Goal: Task Accomplishment & Management: Use online tool/utility

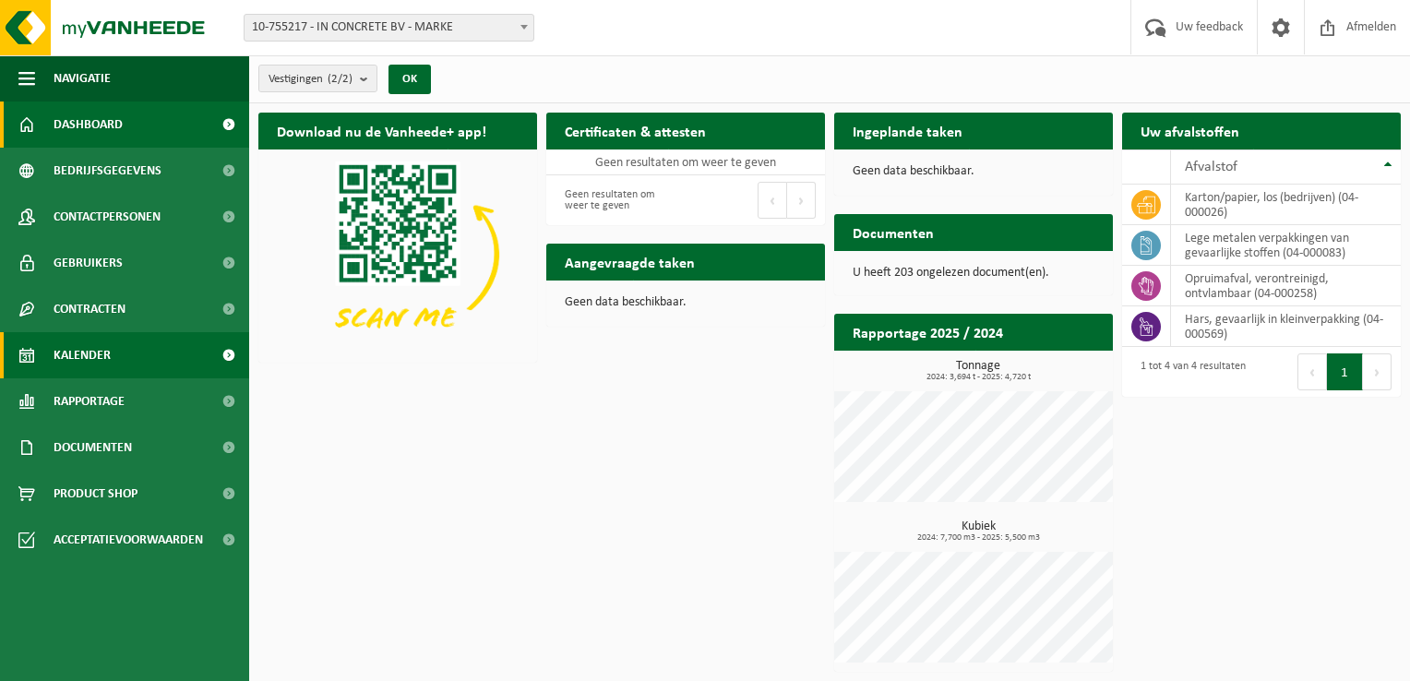
click at [108, 354] on span "Kalender" at bounding box center [82, 355] width 57 height 46
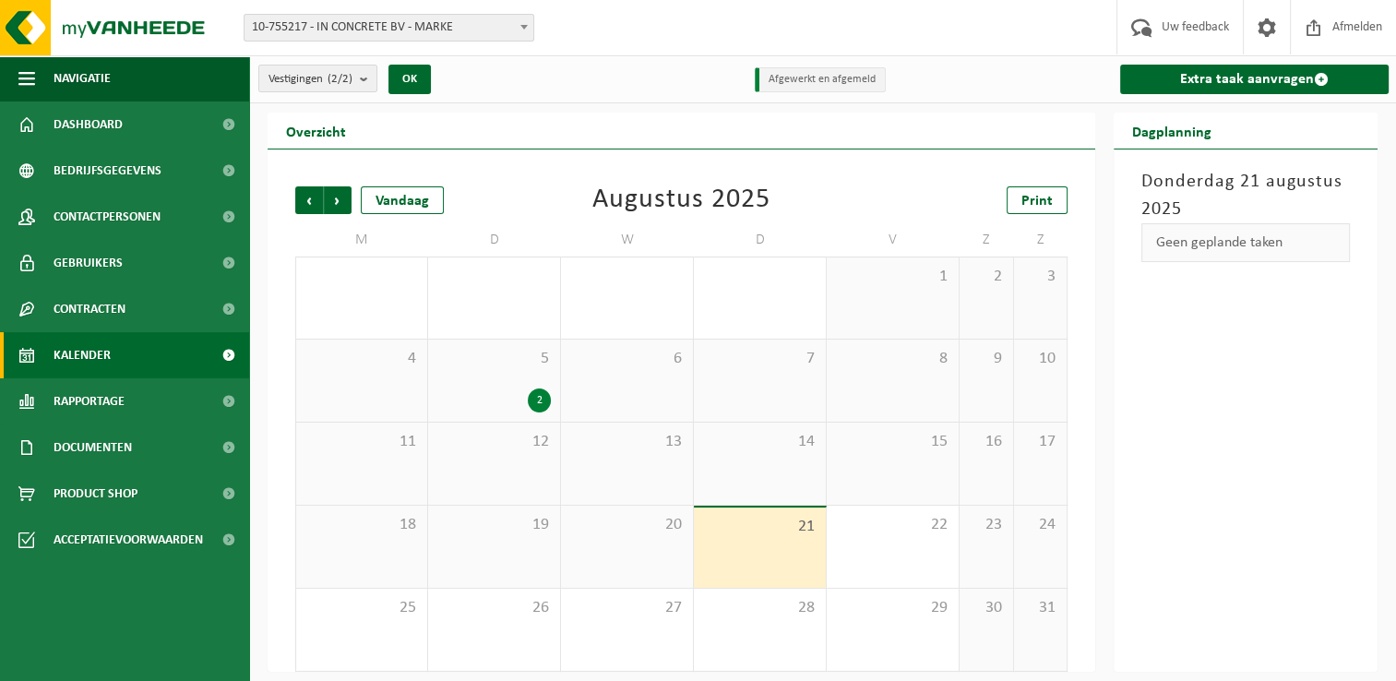
click at [412, 23] on span "10-755217 - IN CONCRETE BV - MARKE" at bounding box center [388, 28] width 289 height 26
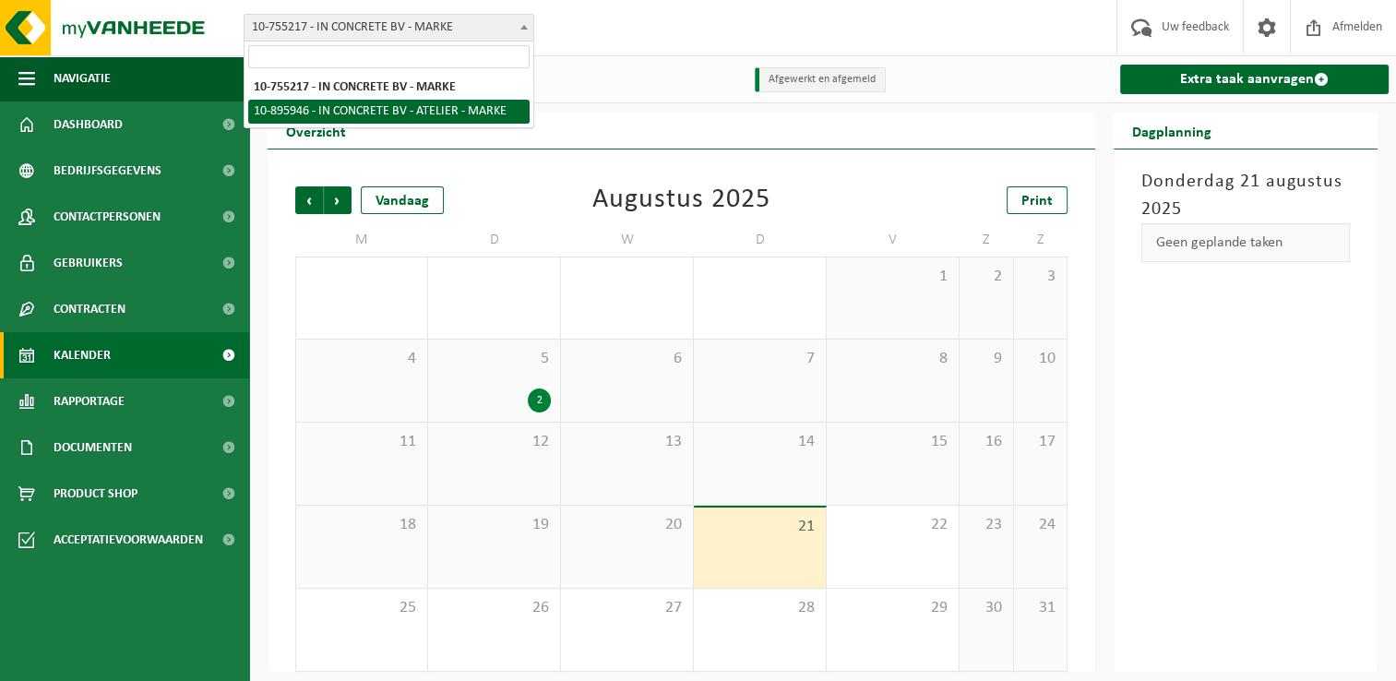
select select "117068"
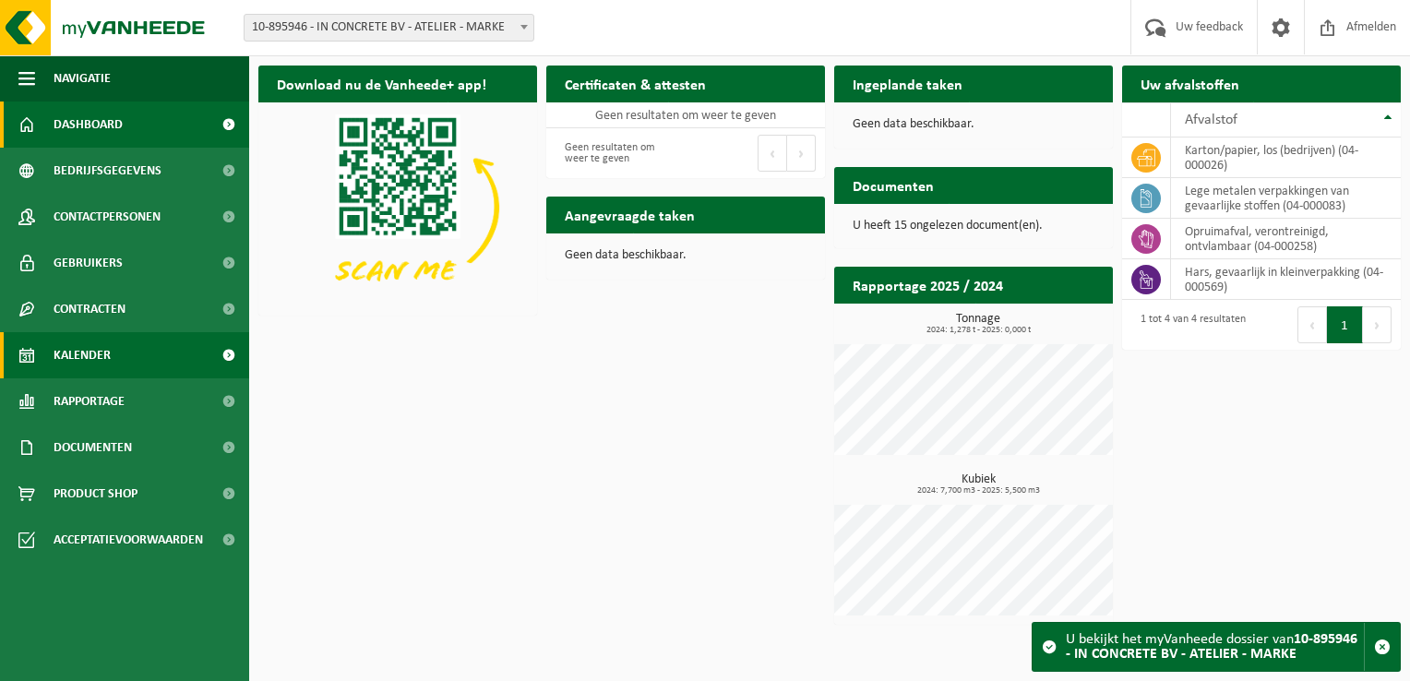
click at [152, 355] on link "Kalender" at bounding box center [124, 355] width 249 height 46
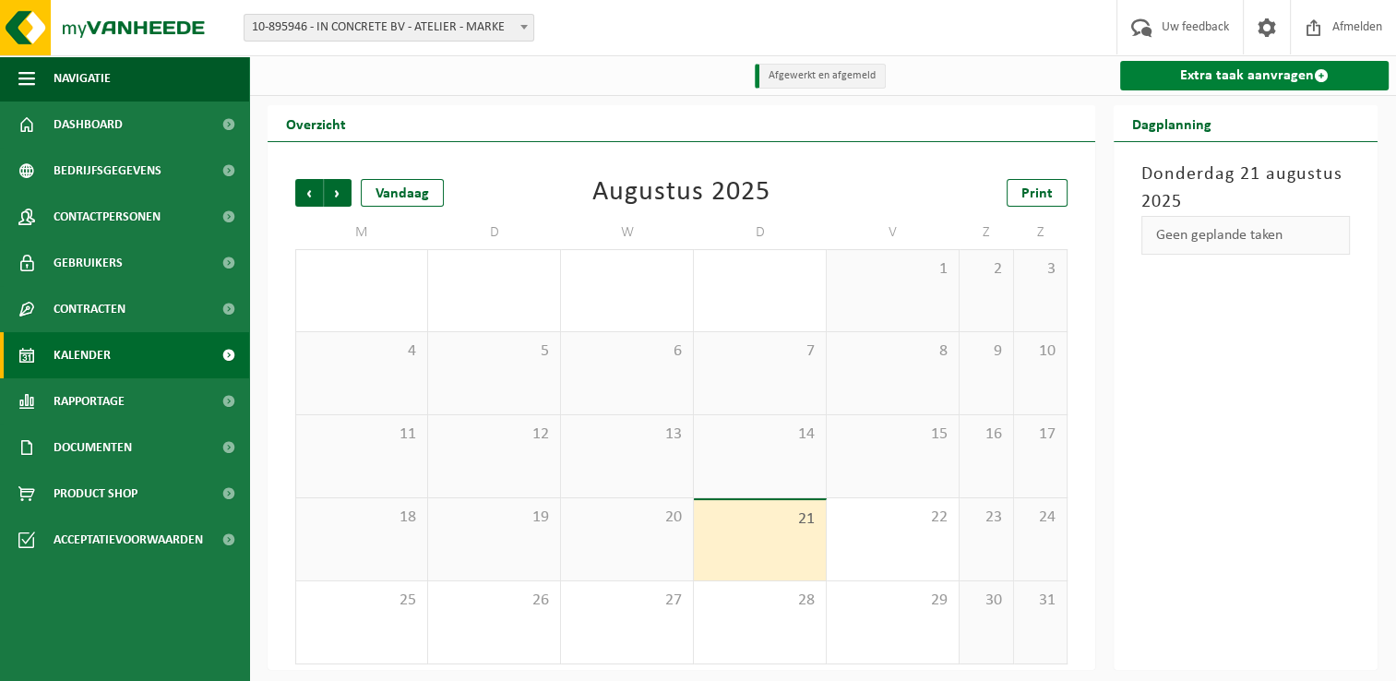
click at [1246, 69] on link "Extra taak aanvragen" at bounding box center [1254, 76] width 268 height 30
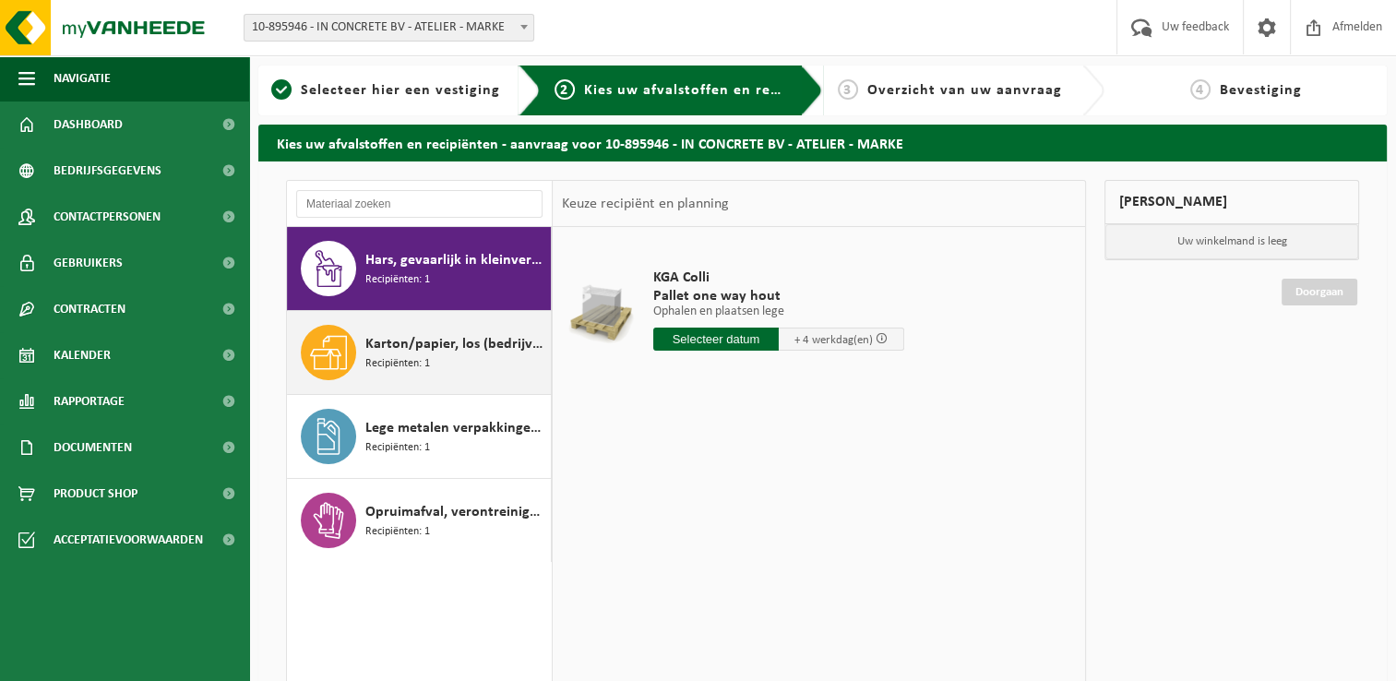
click at [448, 344] on span "Karton/papier, los (bedrijven)" at bounding box center [455, 344] width 181 height 22
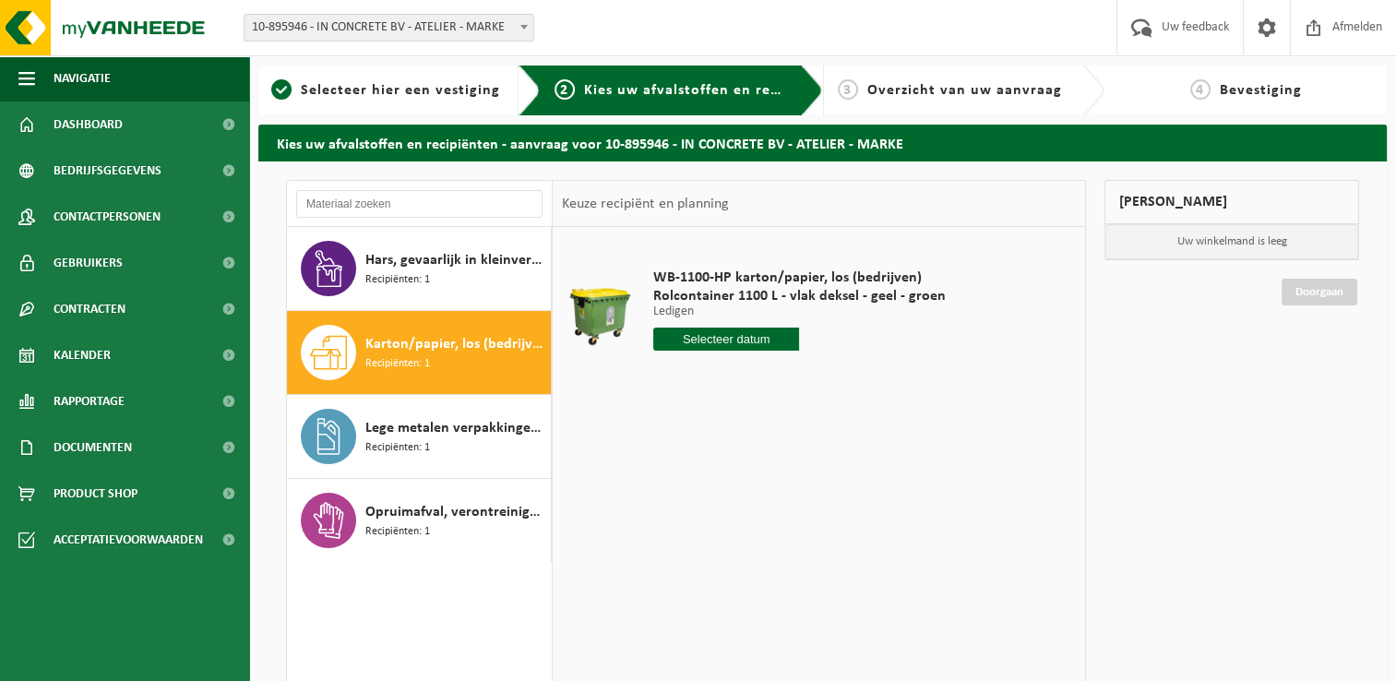
click at [721, 343] on input "text" at bounding box center [726, 338] width 147 height 23
click at [806, 533] on div "22" at bounding box center [799, 533] width 32 height 30
type input "Van 2025-08-22"
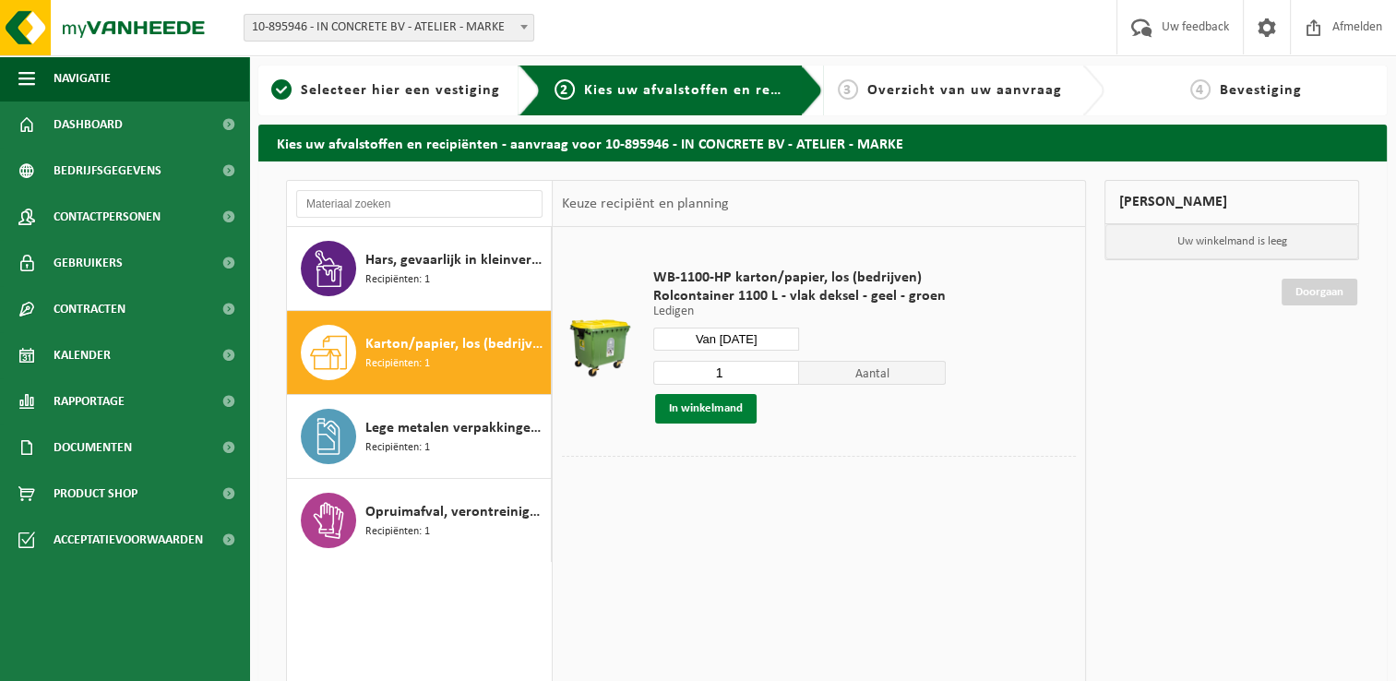
click at [716, 411] on button "In winkelmand" at bounding box center [705, 409] width 101 height 30
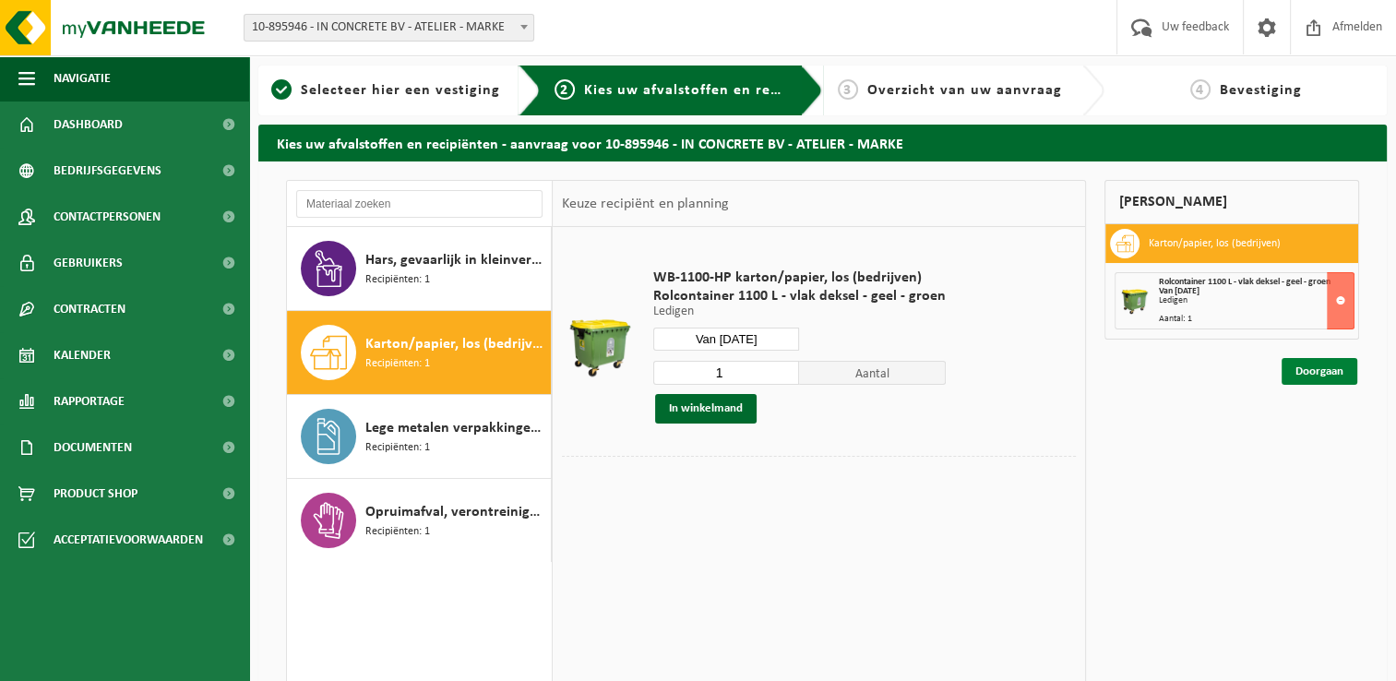
click at [1317, 368] on link "Doorgaan" at bounding box center [1319, 371] width 76 height 27
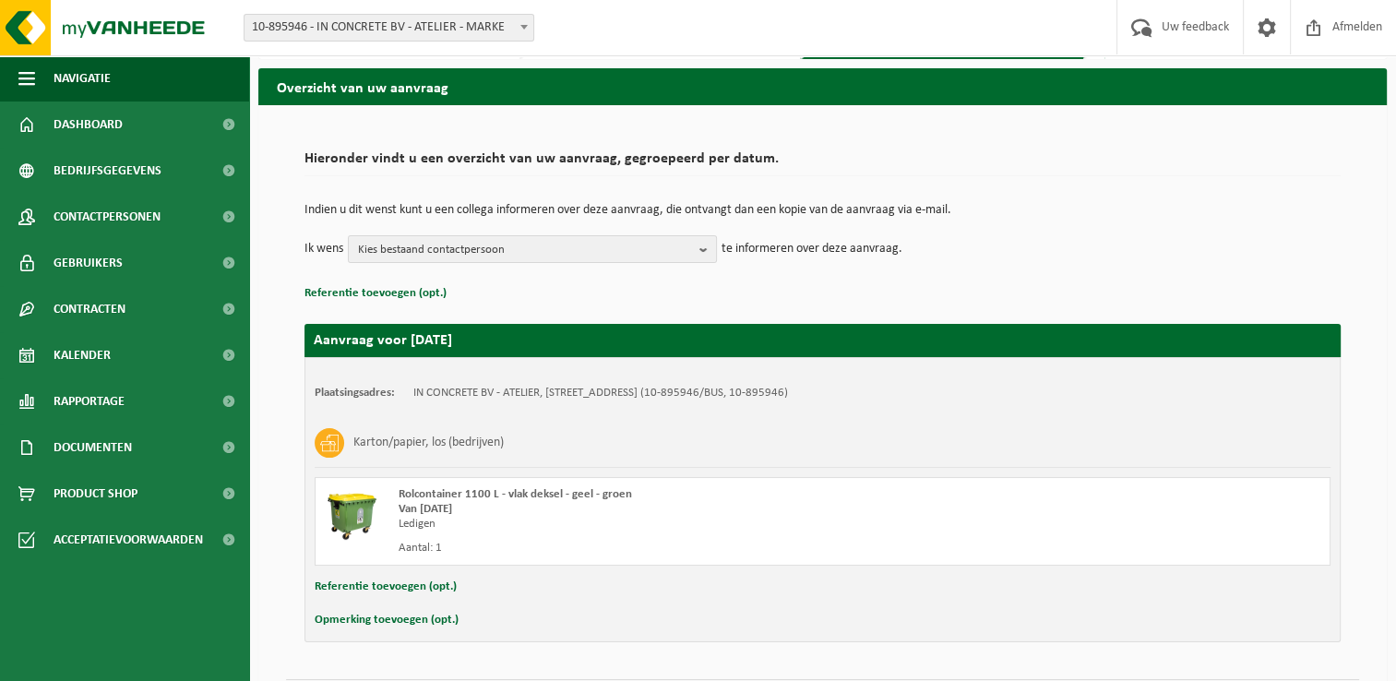
scroll to position [109, 0]
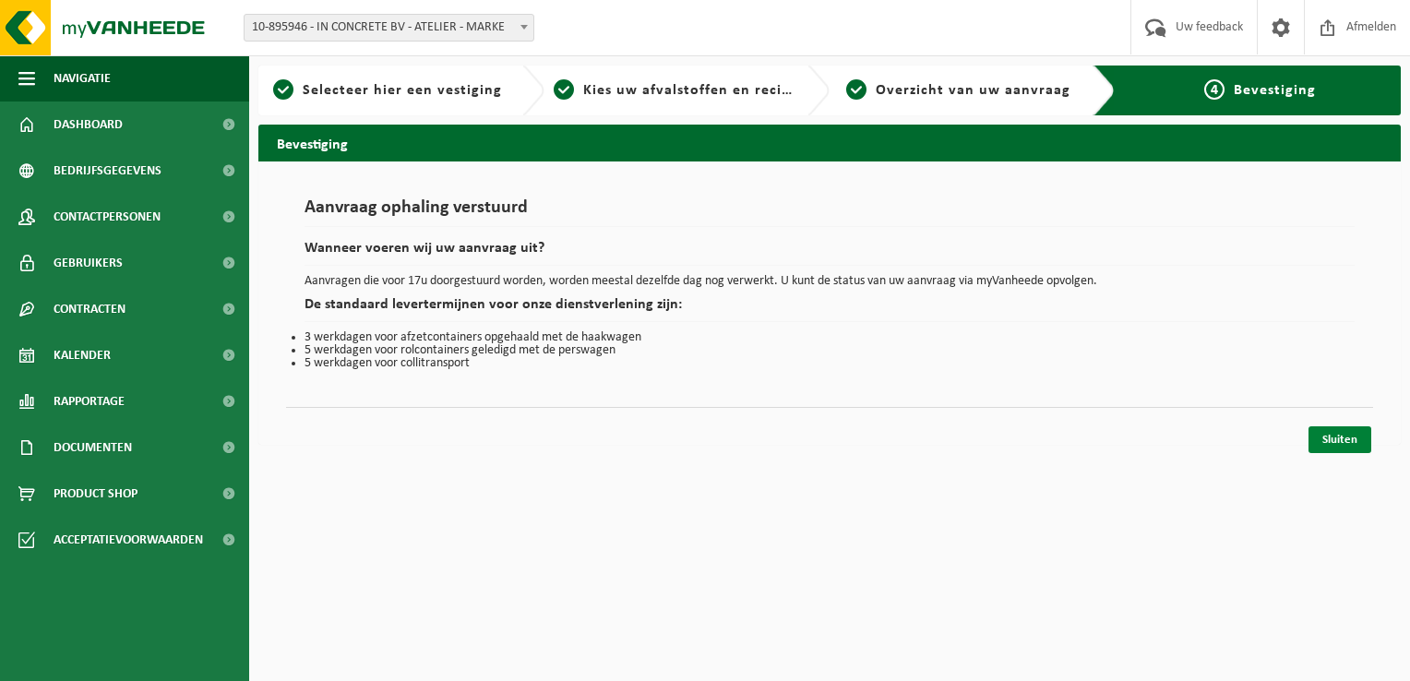
click at [1337, 439] on link "Sluiten" at bounding box center [1339, 439] width 63 height 27
